Goal: Obtain resource: Download file/media

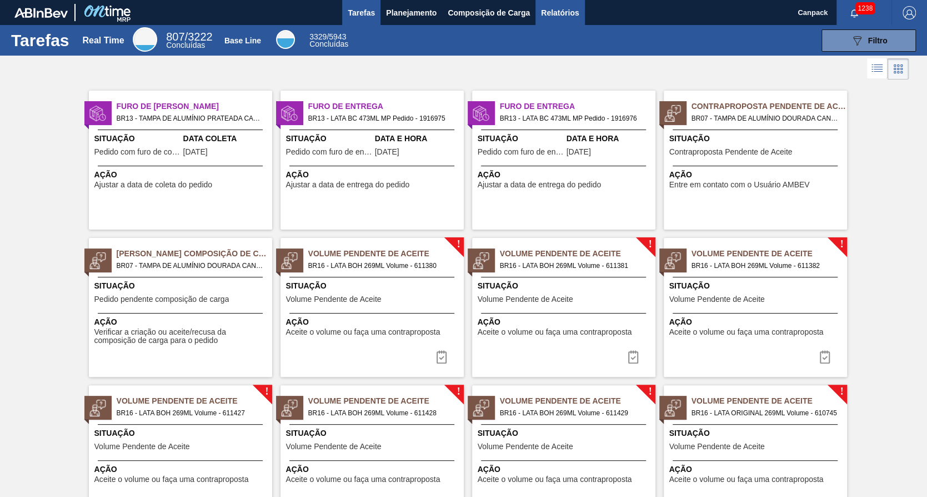
click at [547, 22] on button "Relatórios" at bounding box center [560, 12] width 49 height 25
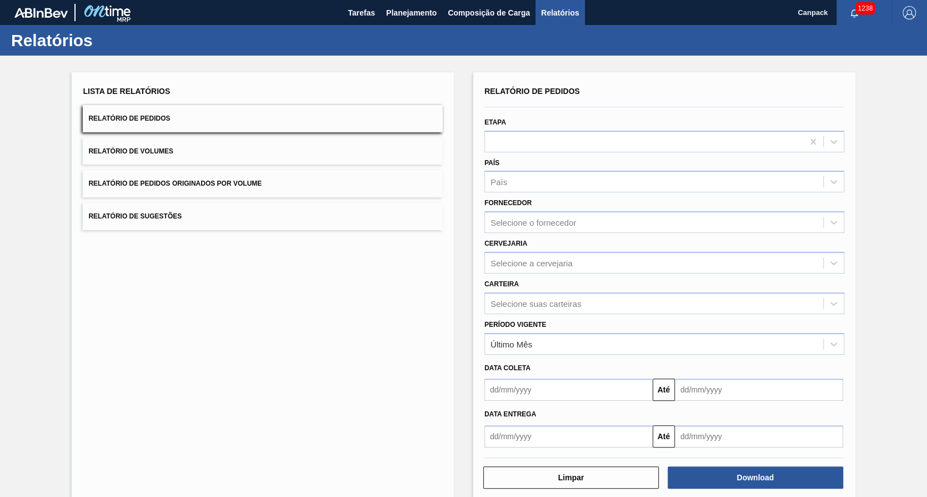
click at [589, 368] on div "Data coleta" at bounding box center [664, 368] width 369 height 16
click at [578, 386] on input "text" at bounding box center [568, 389] width 168 height 22
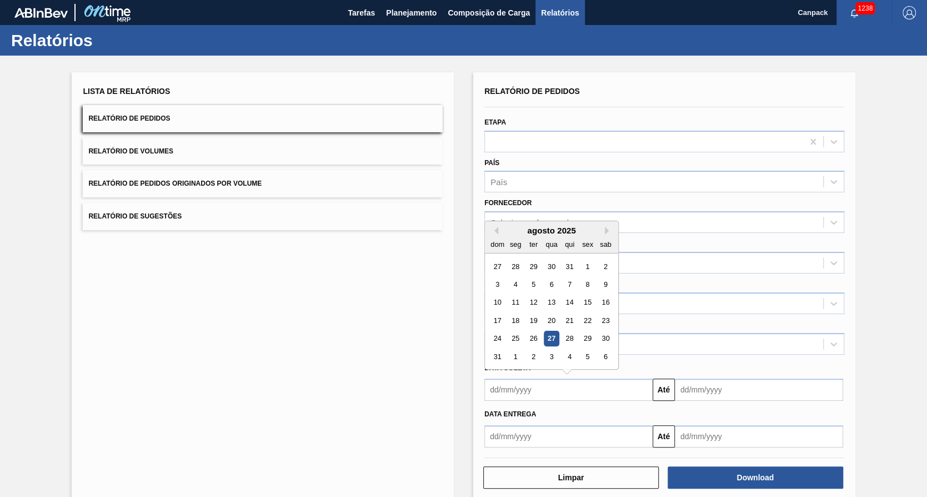
click at [558, 334] on div "24 25 26 27 28 29 30" at bounding box center [551, 338] width 126 height 18
click at [550, 336] on div "27" at bounding box center [551, 338] width 15 height 15
type input "[DATE]"
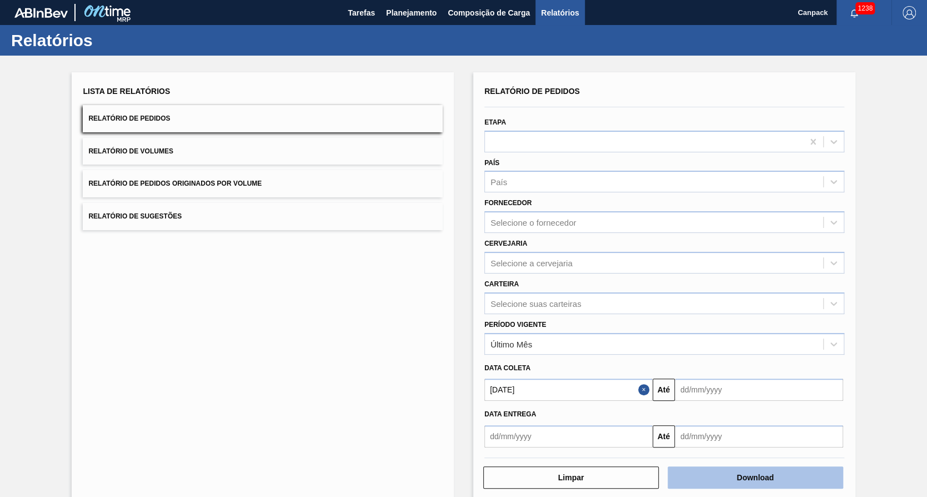
click at [745, 477] on button "Download" at bounding box center [756, 477] width 176 height 22
